Goal: Navigation & Orientation: Find specific page/section

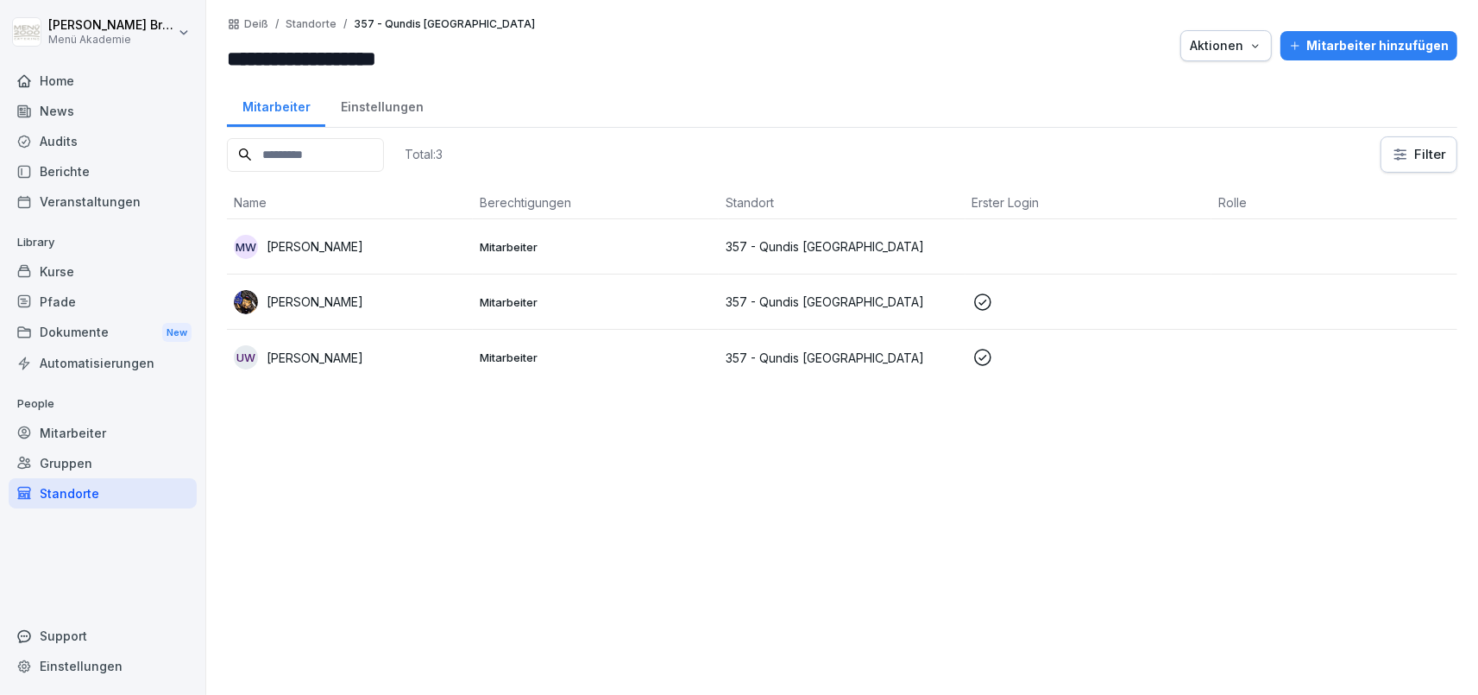
click at [53, 123] on div "News" at bounding box center [103, 111] width 188 height 30
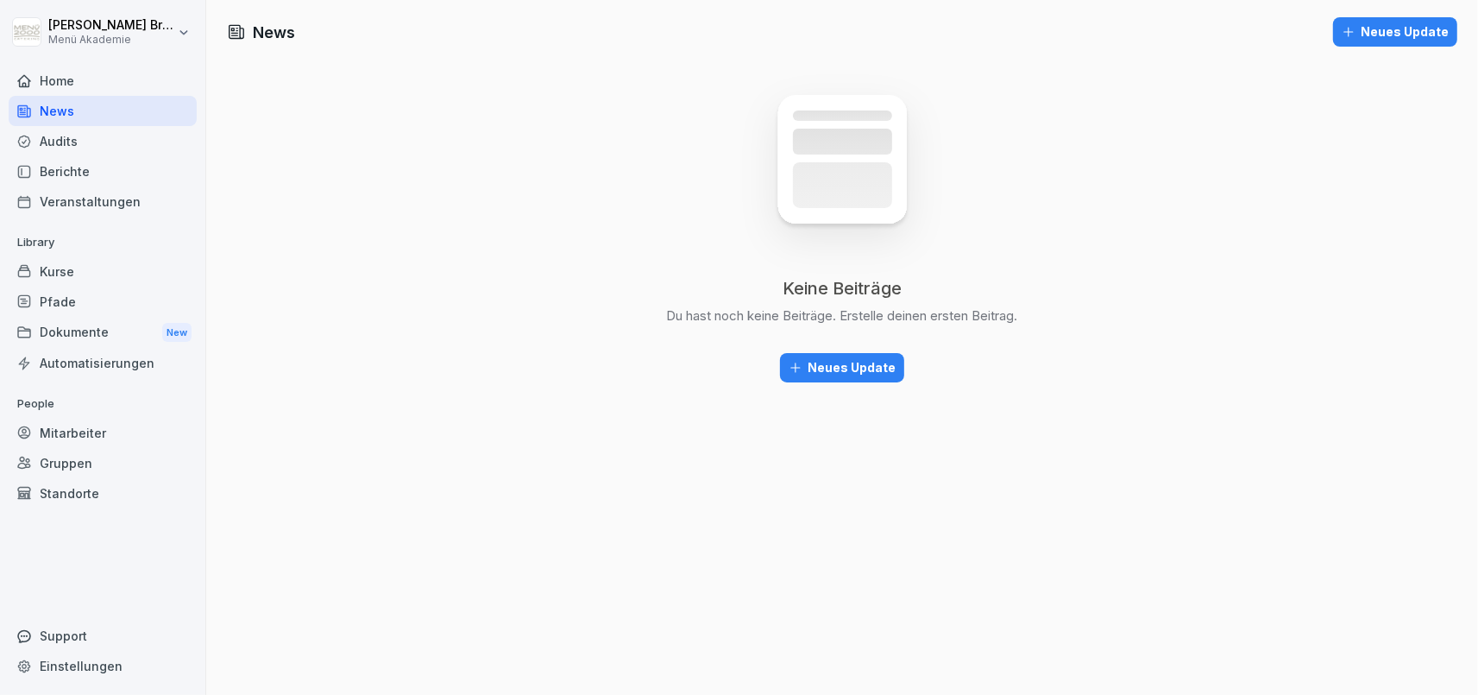
click at [833, 359] on div "Neues Update" at bounding box center [842, 367] width 107 height 19
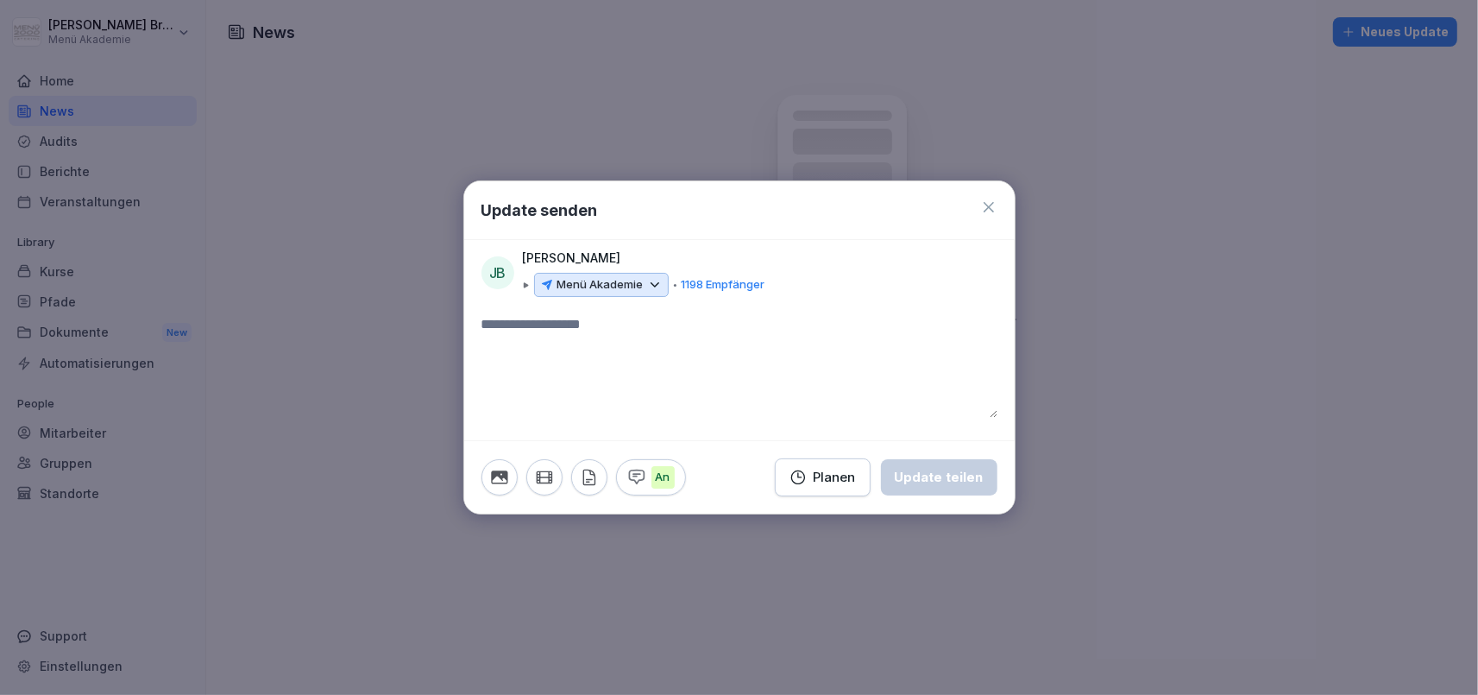
click at [658, 284] on icon at bounding box center [655, 284] width 8 height 3
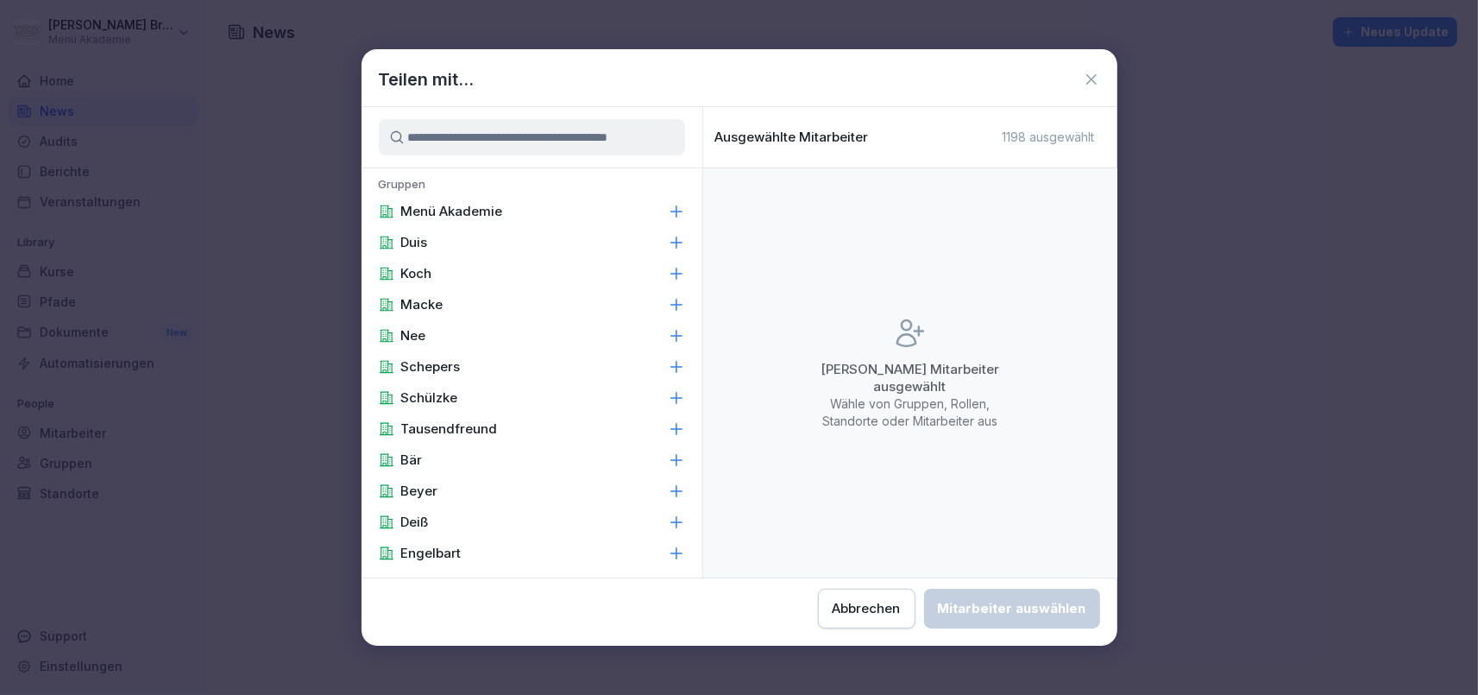
click at [565, 143] on input at bounding box center [532, 137] width 306 height 36
click at [672, 243] on icon at bounding box center [676, 242] width 17 height 17
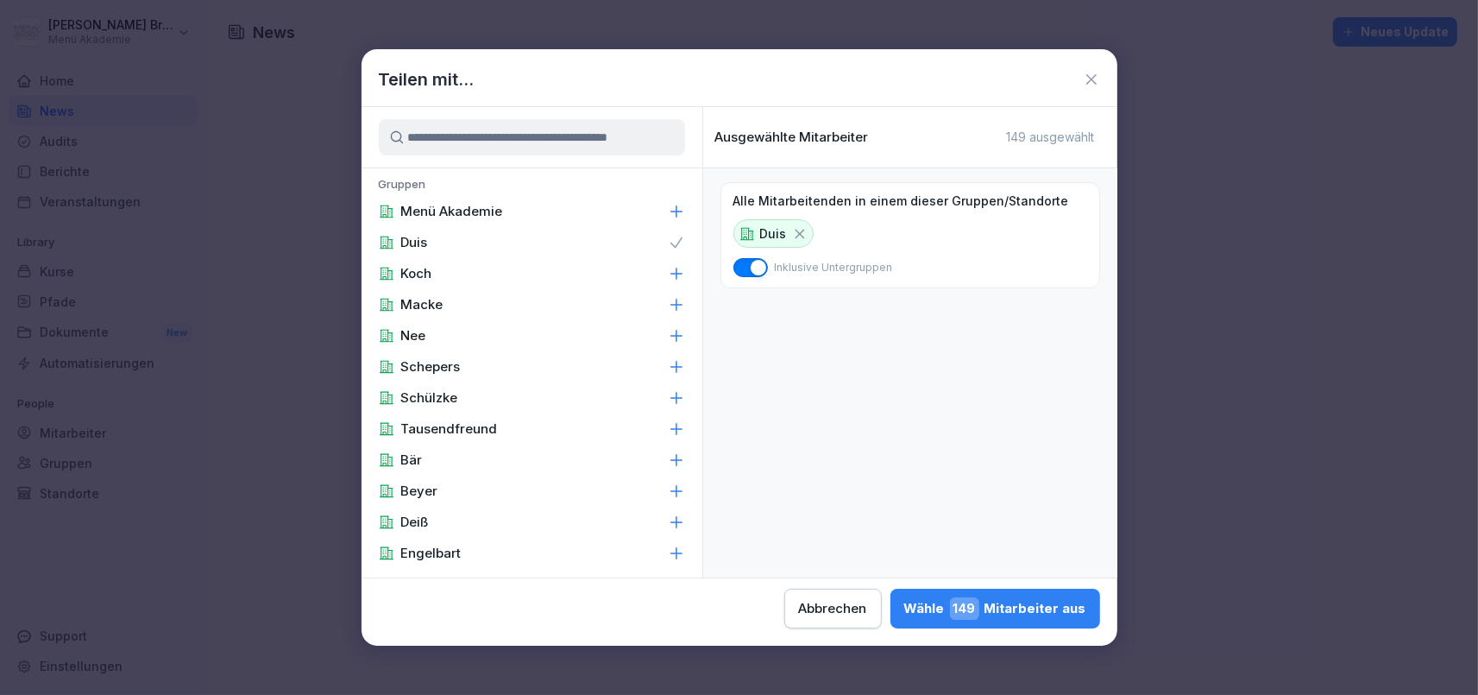
click at [672, 243] on icon at bounding box center [675, 241] width 11 height 9
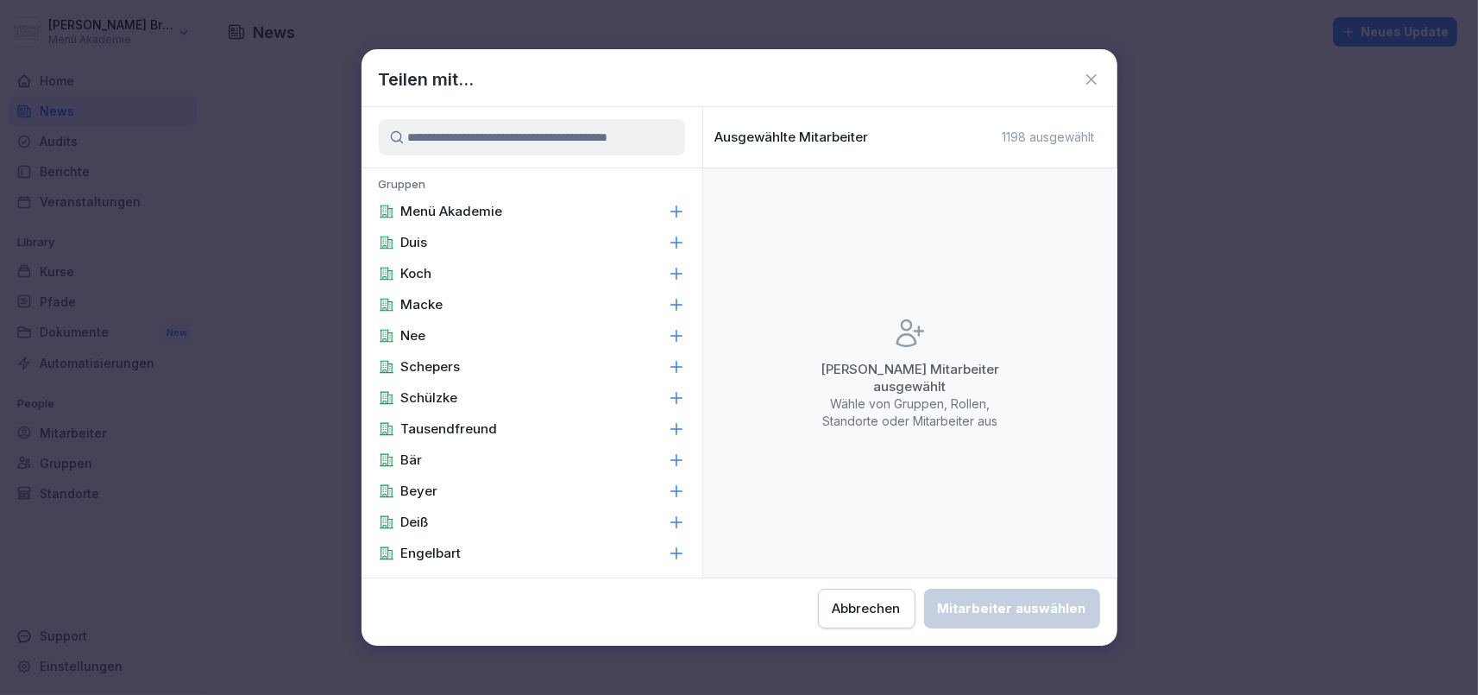
click at [833, 607] on div "Abbrechen" at bounding box center [867, 608] width 68 height 19
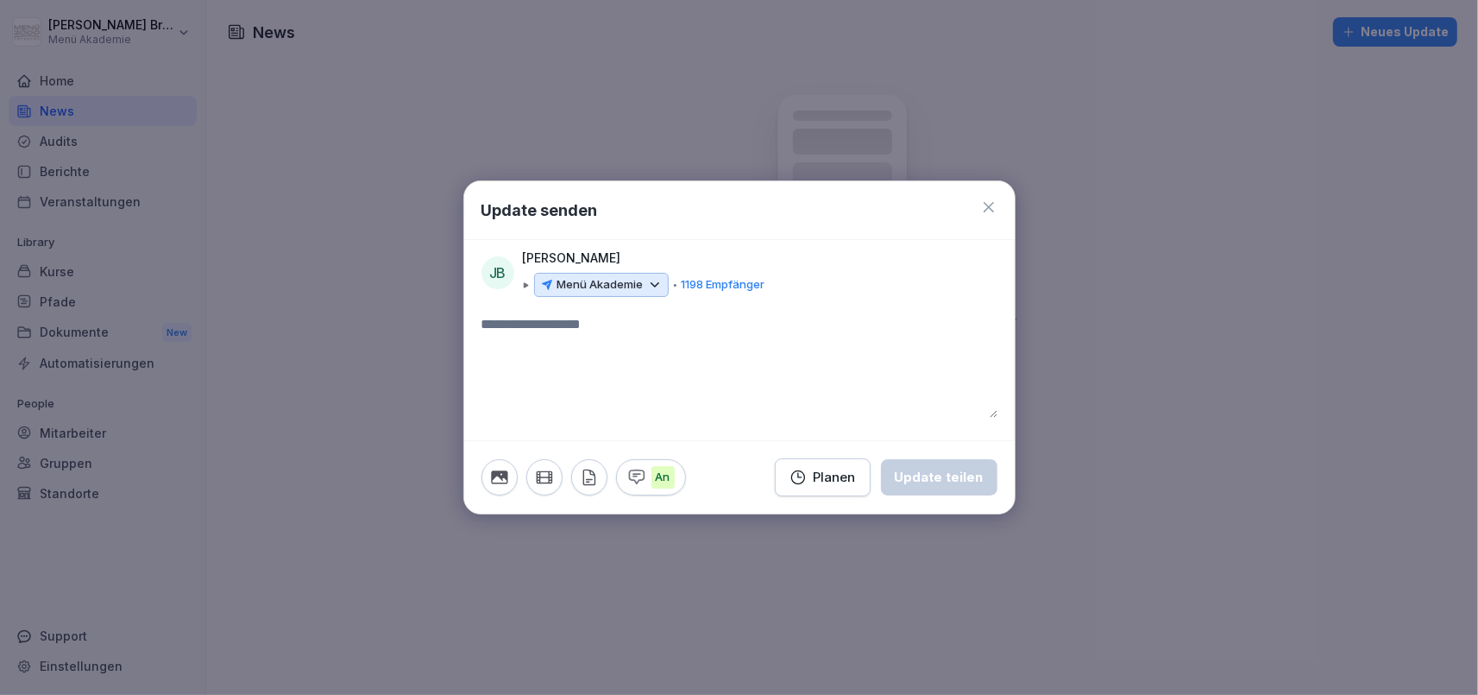
click at [651, 291] on icon at bounding box center [655, 285] width 16 height 16
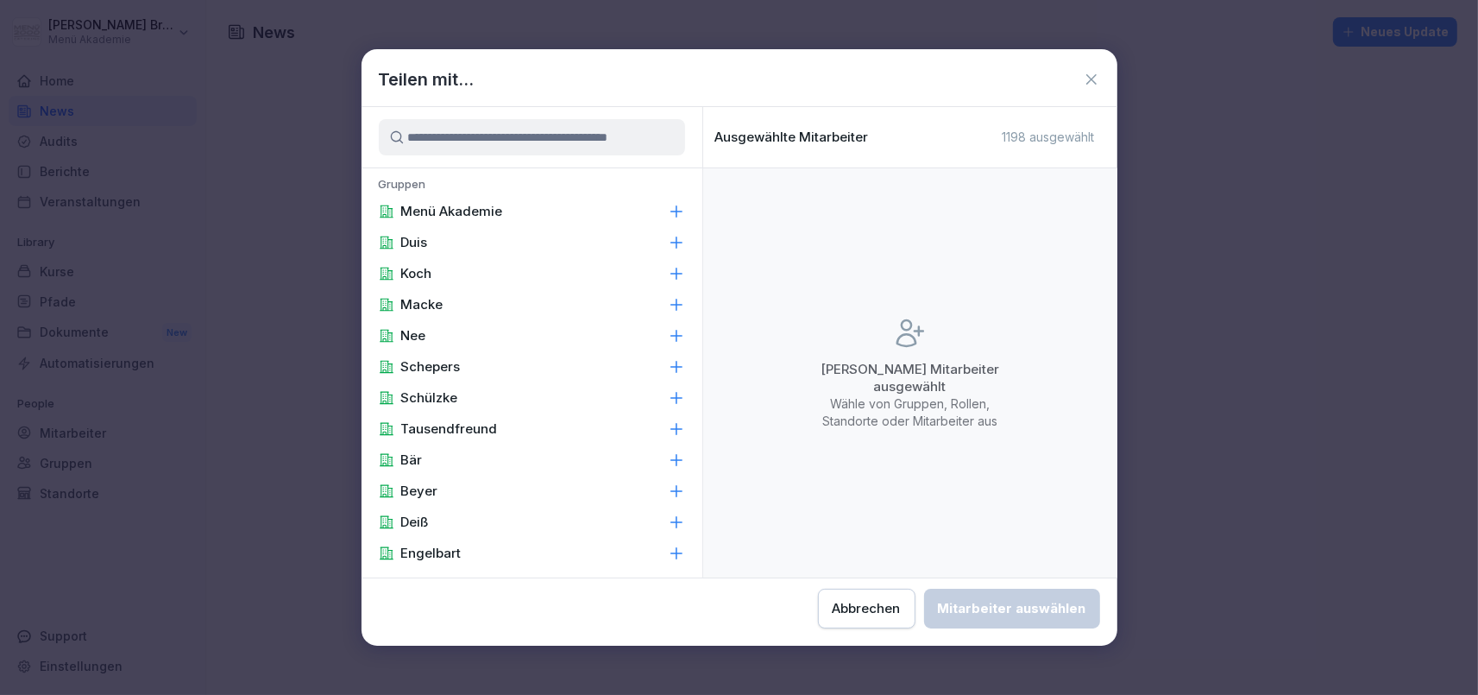
click at [528, 137] on input at bounding box center [532, 137] width 306 height 36
type input "*"
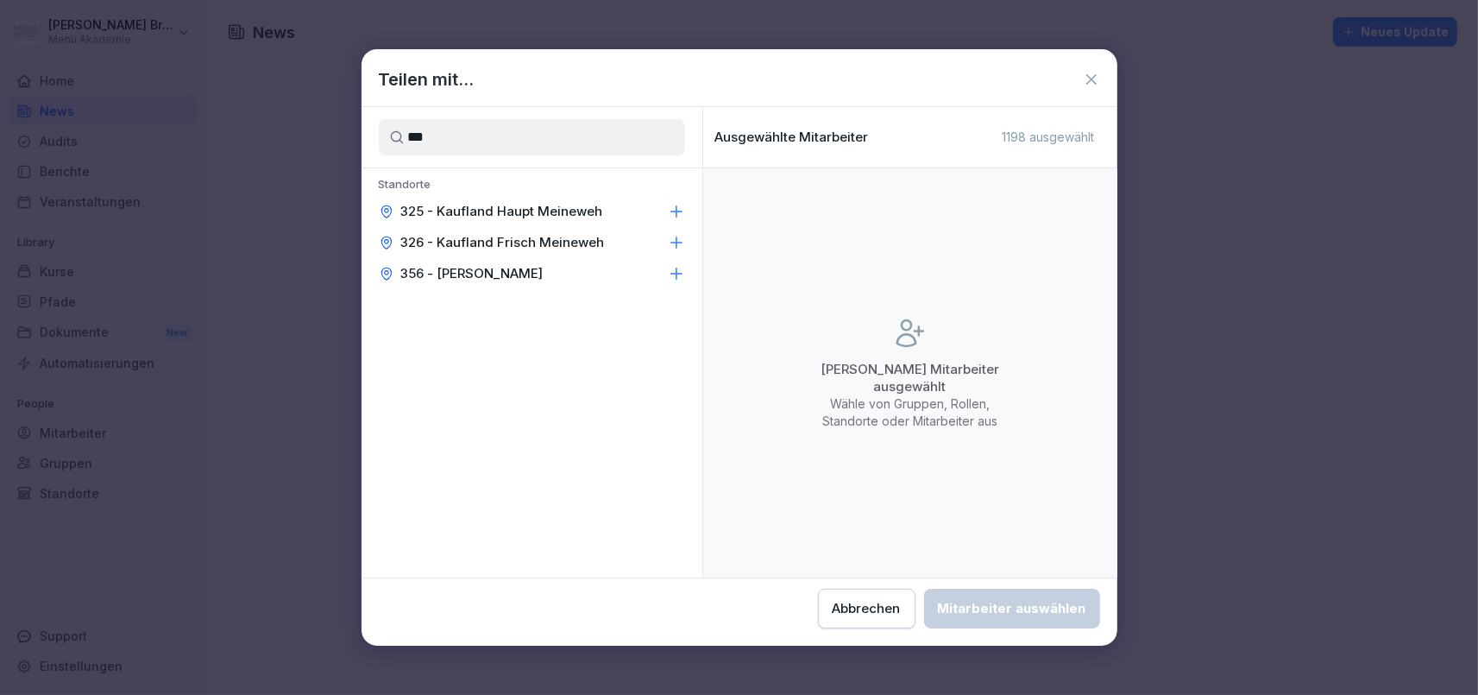
type input "***"
click at [681, 212] on icon at bounding box center [676, 211] width 17 height 17
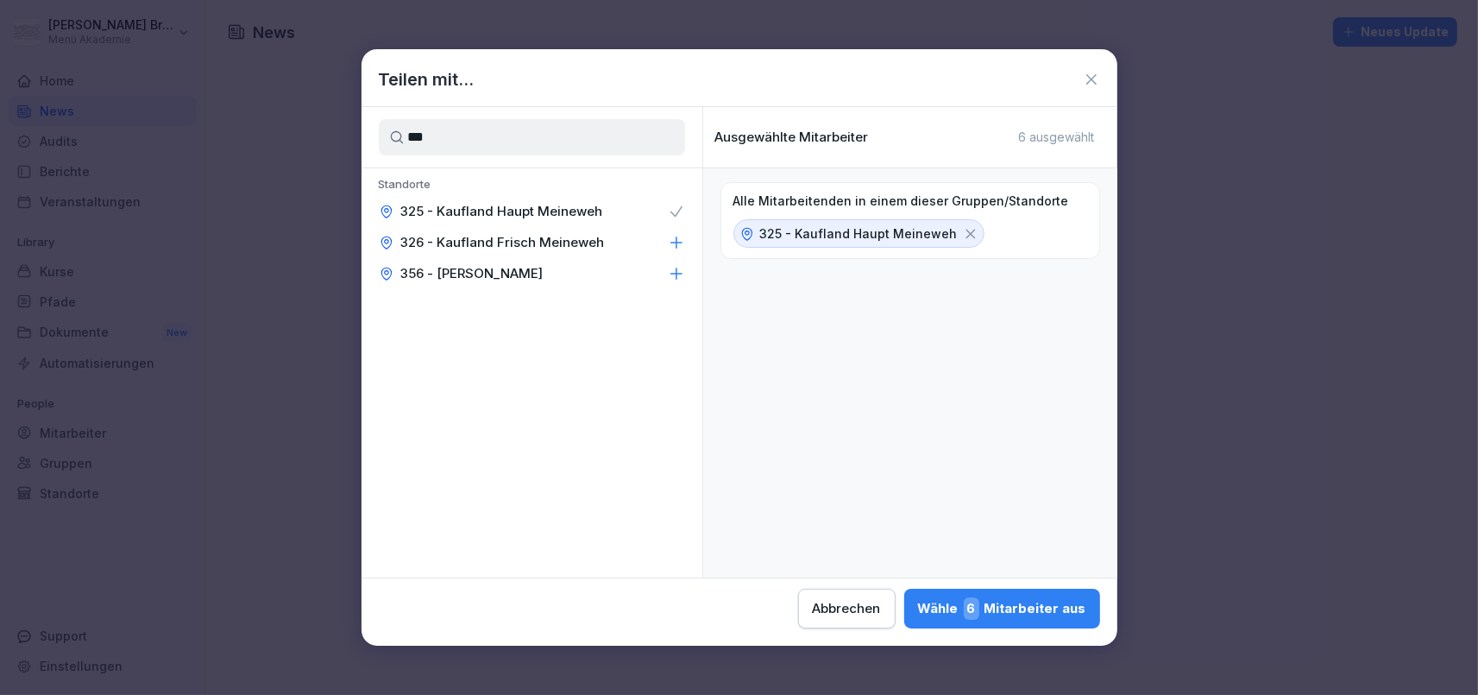
click at [963, 238] on icon at bounding box center [971, 234] width 16 height 16
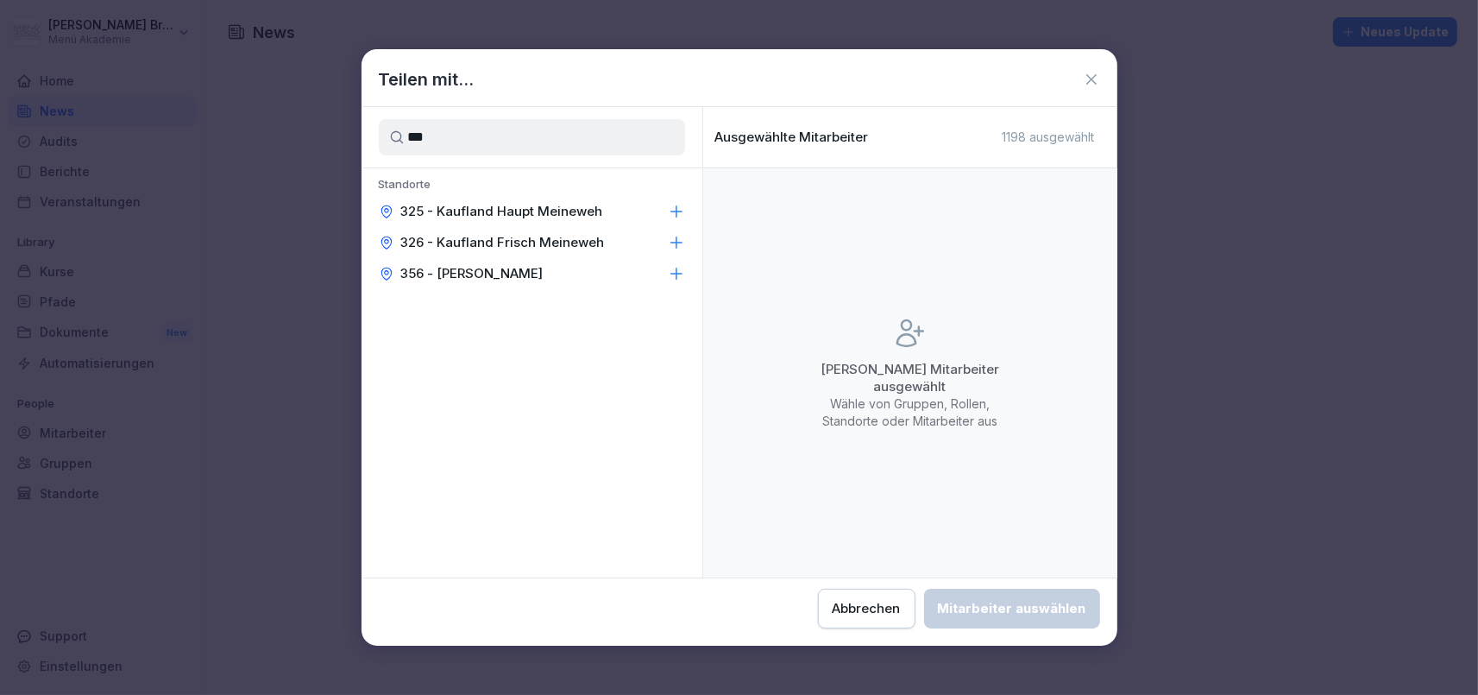
click at [672, 209] on icon at bounding box center [676, 211] width 17 height 17
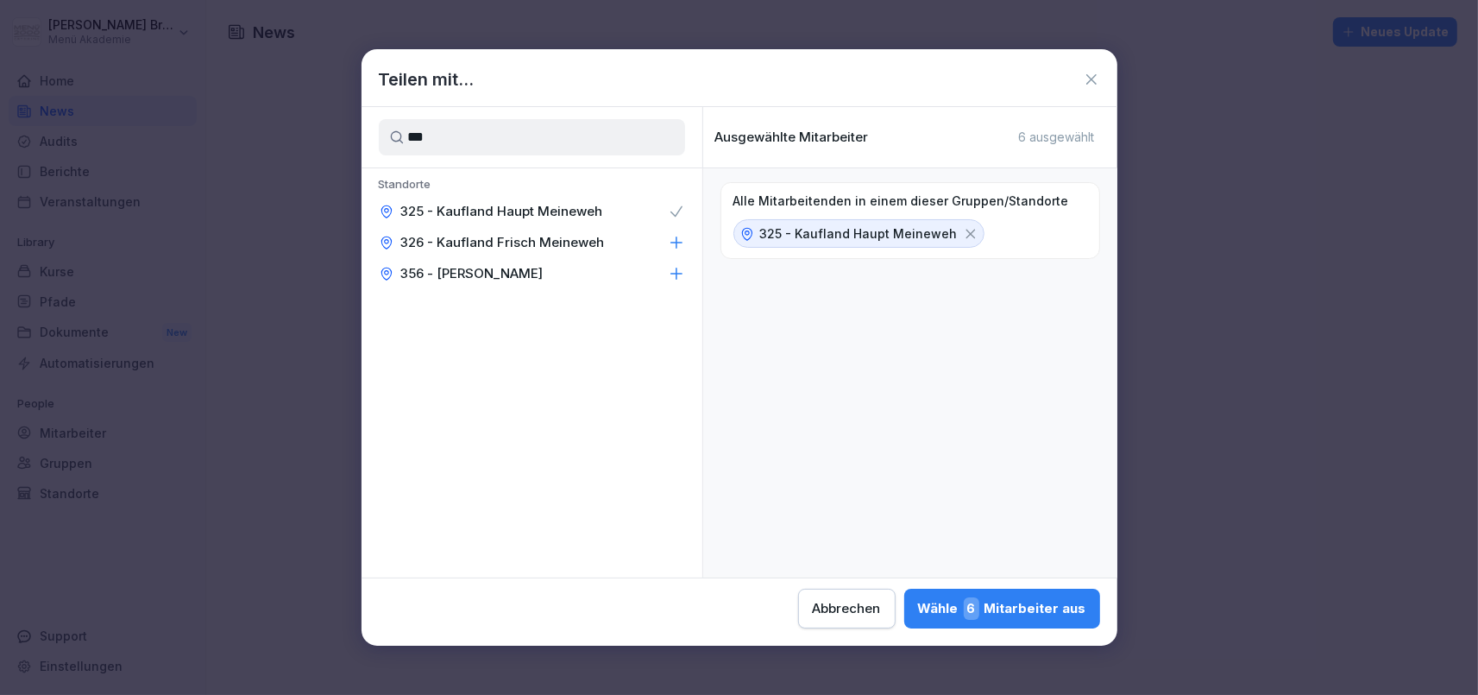
click at [964, 229] on icon at bounding box center [971, 234] width 16 height 16
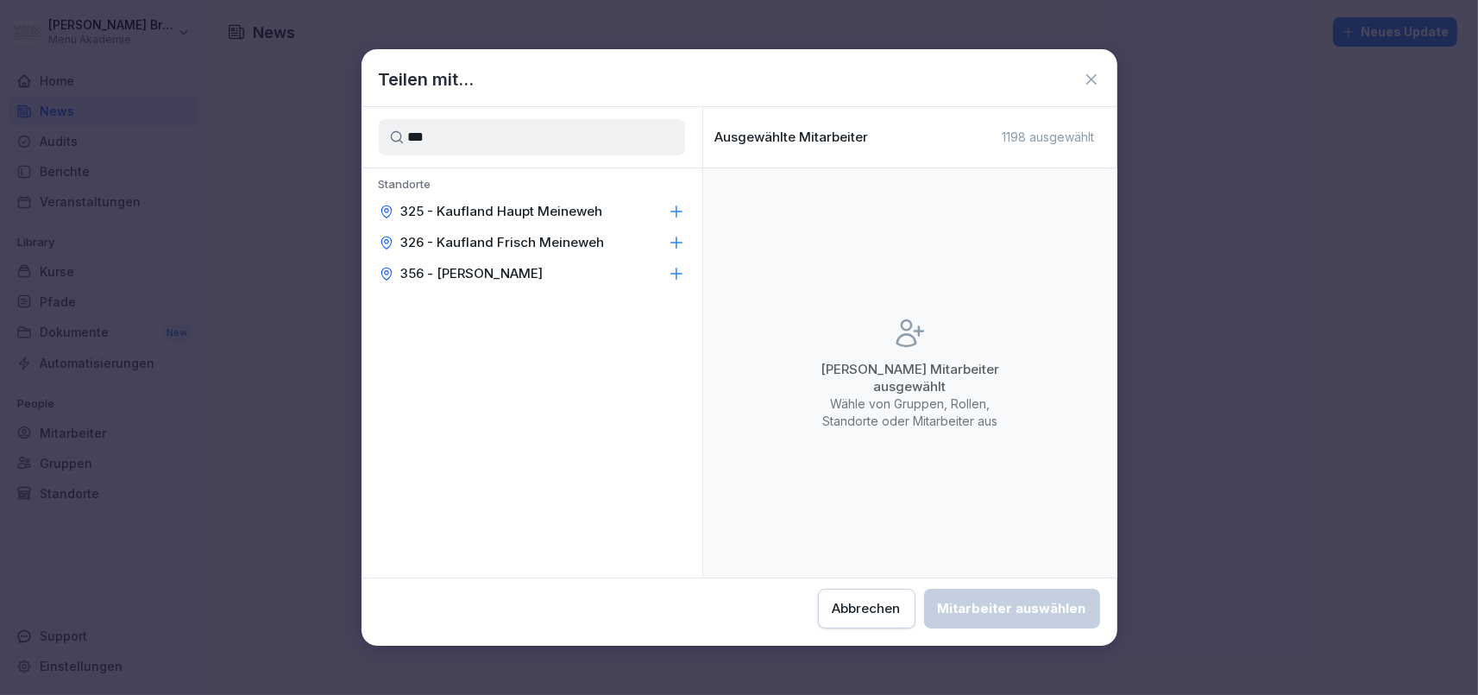
click at [1091, 81] on icon at bounding box center [1091, 79] width 10 height 10
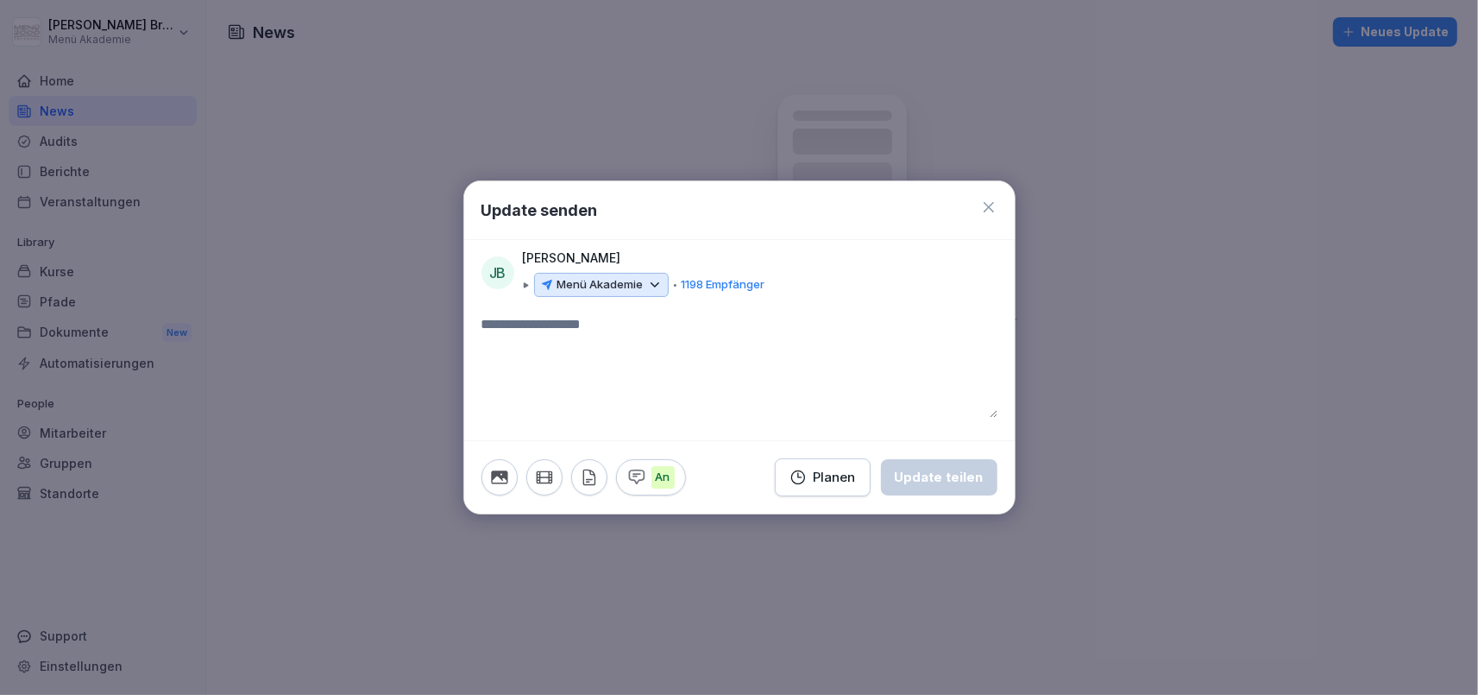
click at [986, 208] on icon at bounding box center [988, 206] width 17 height 17
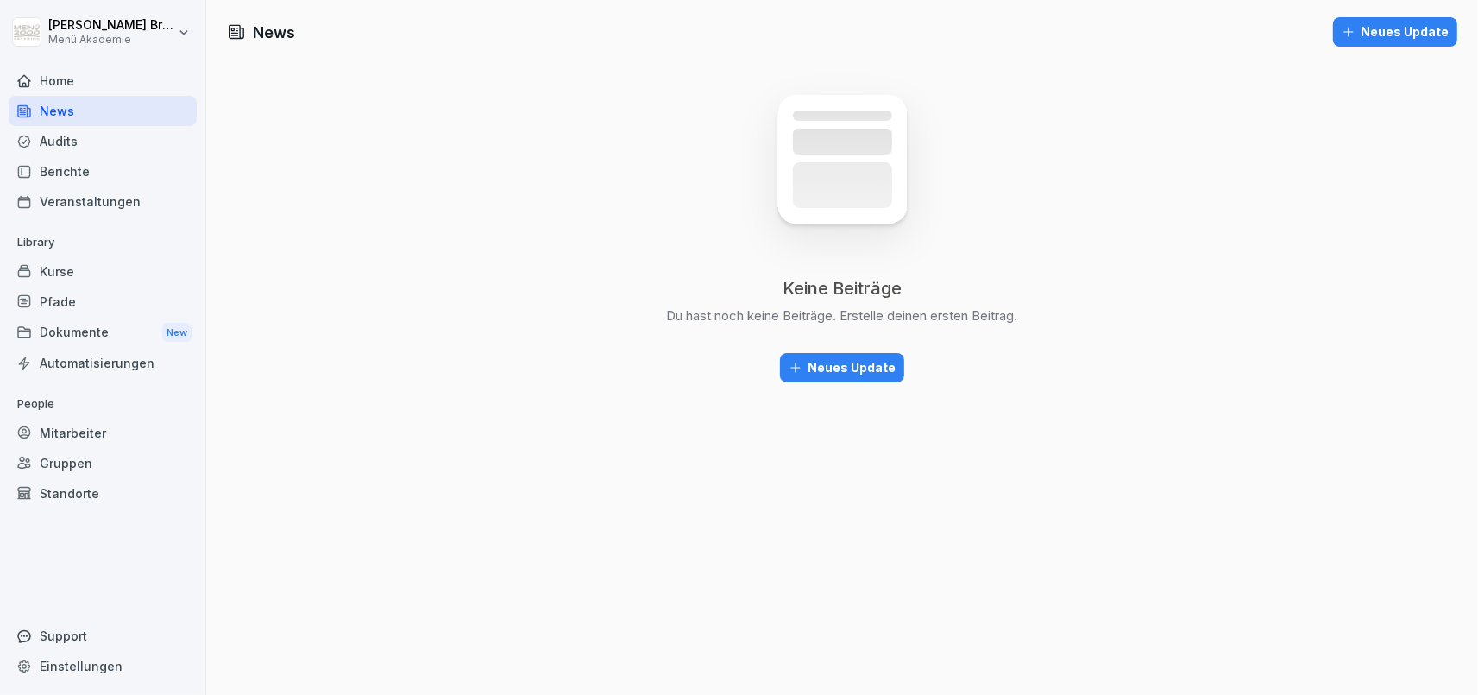
click at [77, 498] on div "Standorte" at bounding box center [103, 493] width 188 height 30
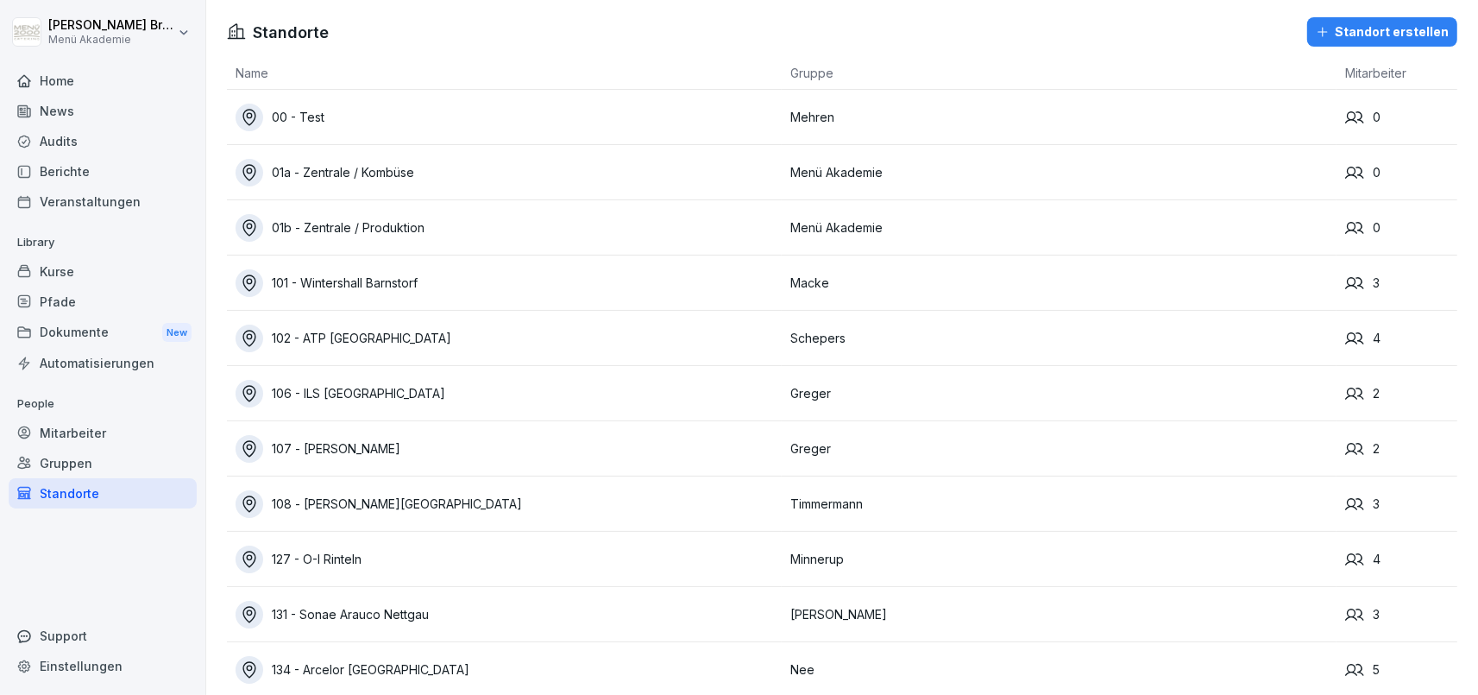
scroll to position [12385, 0]
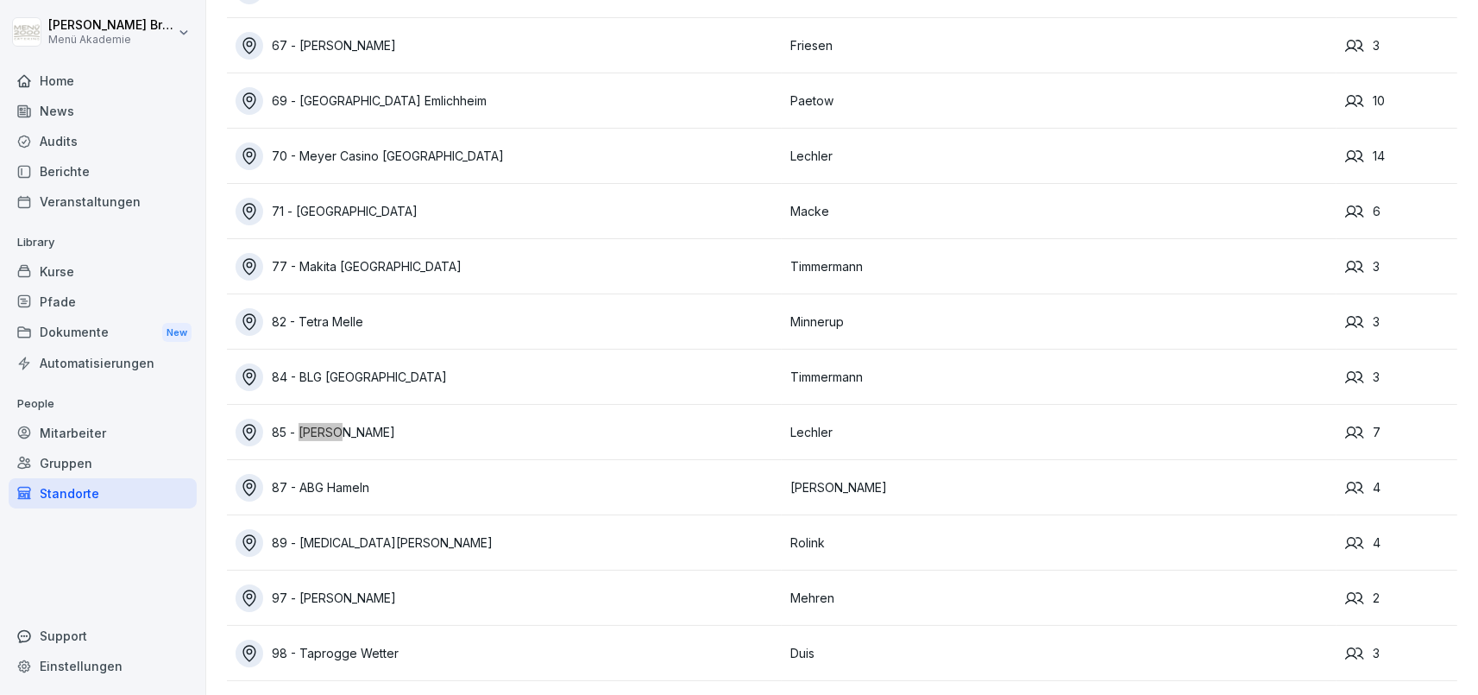
click at [397, 437] on div "85 - [PERSON_NAME]" at bounding box center [509, 432] width 546 height 28
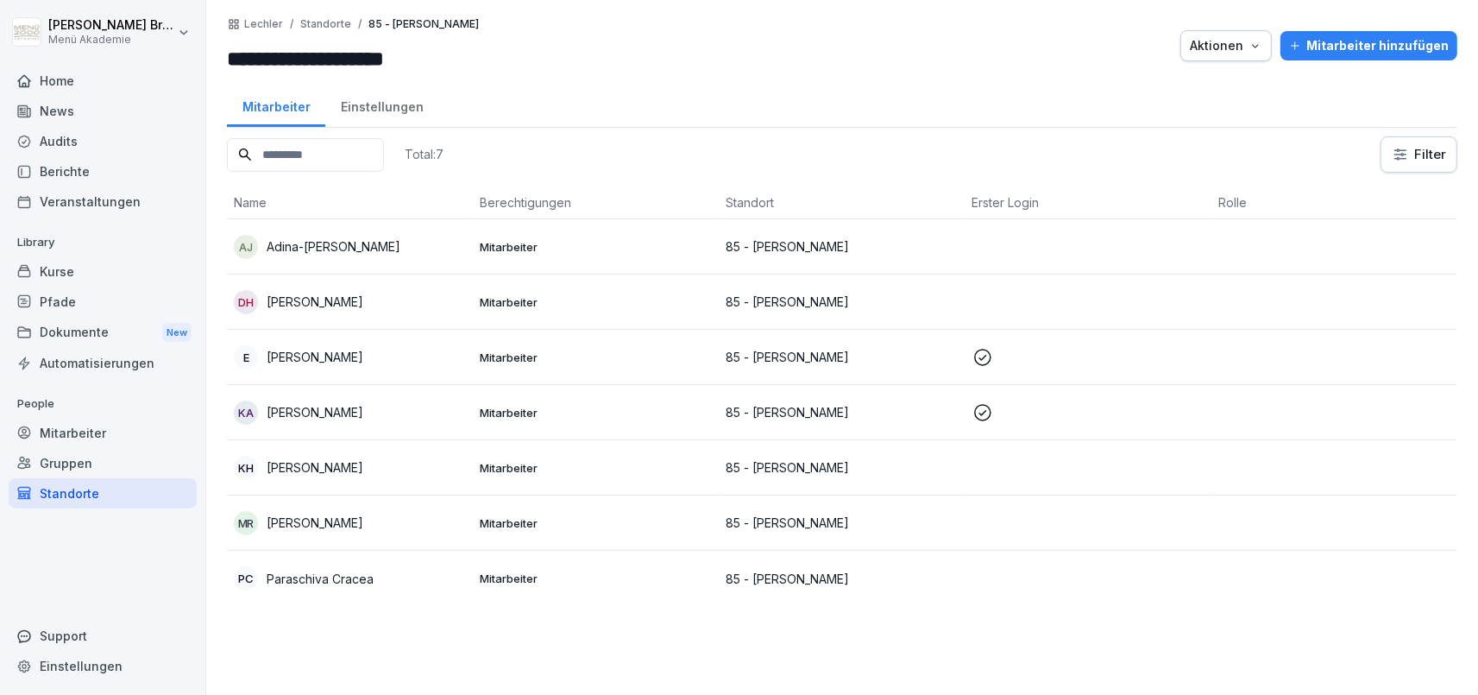
click at [309, 355] on p "[PERSON_NAME]" at bounding box center [315, 357] width 97 height 18
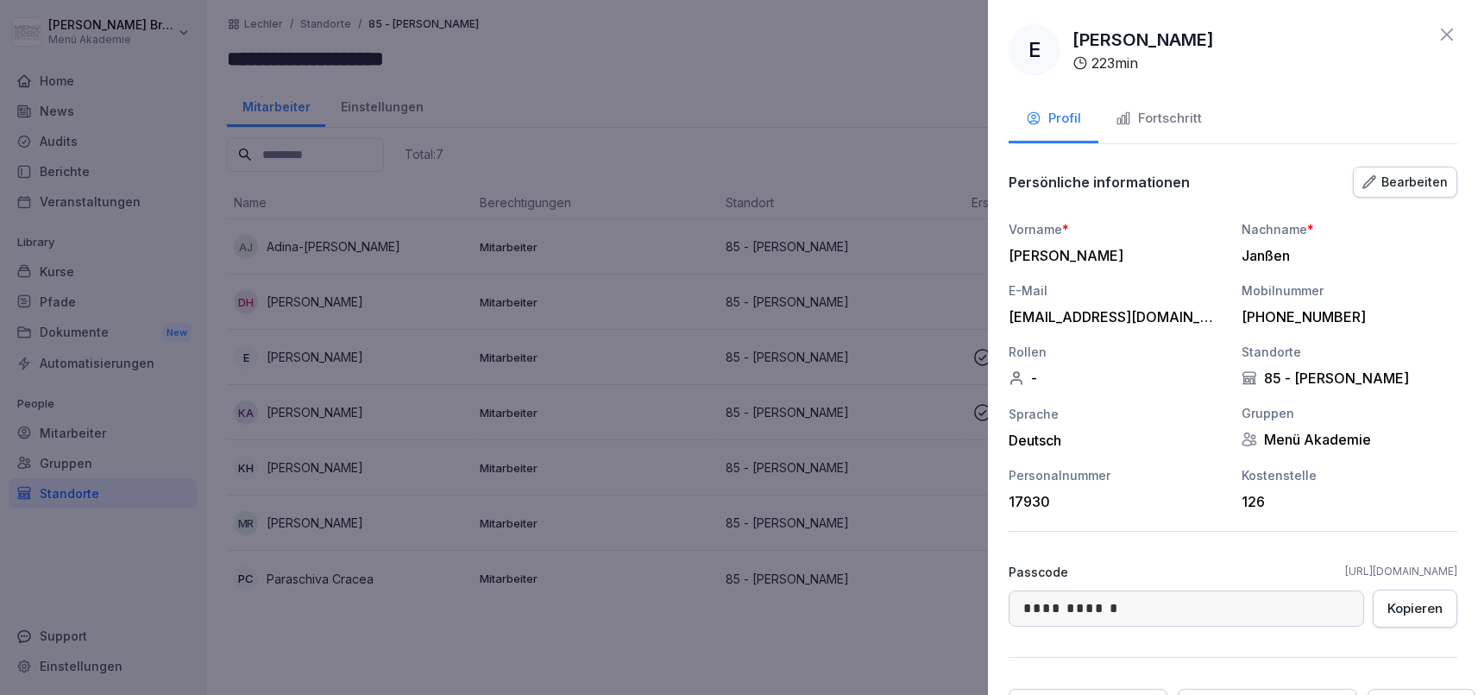
click at [609, 638] on div at bounding box center [739, 347] width 1478 height 695
